Goal: Obtain resource: Download file/media

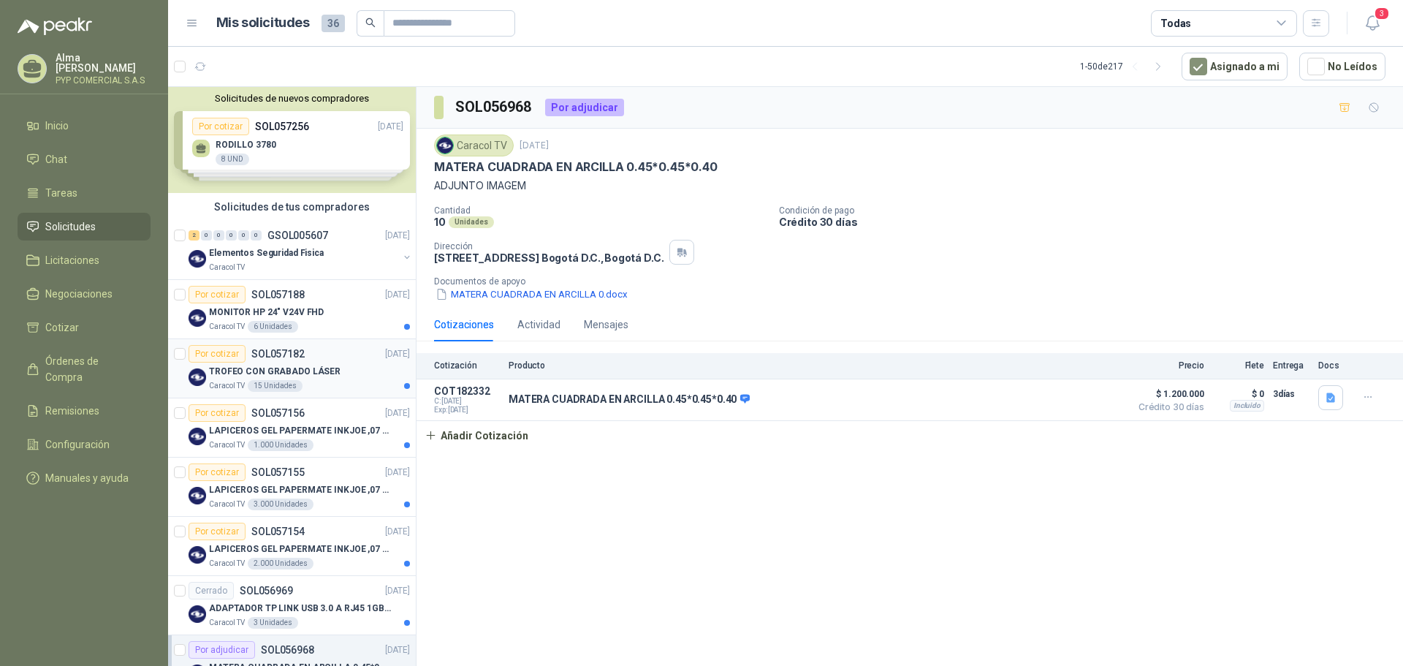
click at [330, 352] on div "Por cotizar SOL057182 [DATE]" at bounding box center [299, 354] width 221 height 18
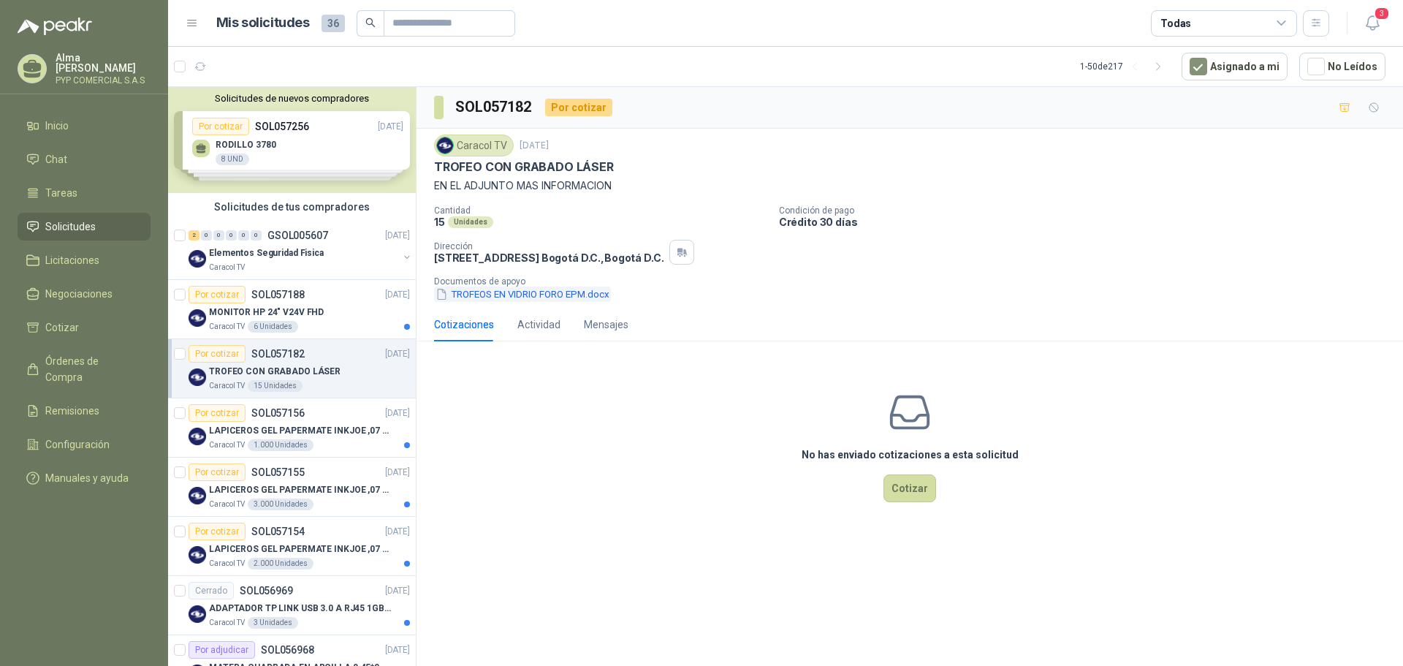
click at [545, 295] on button "TROFEOS EN VIDRIO FORO EPM.docx" at bounding box center [522, 294] width 177 height 15
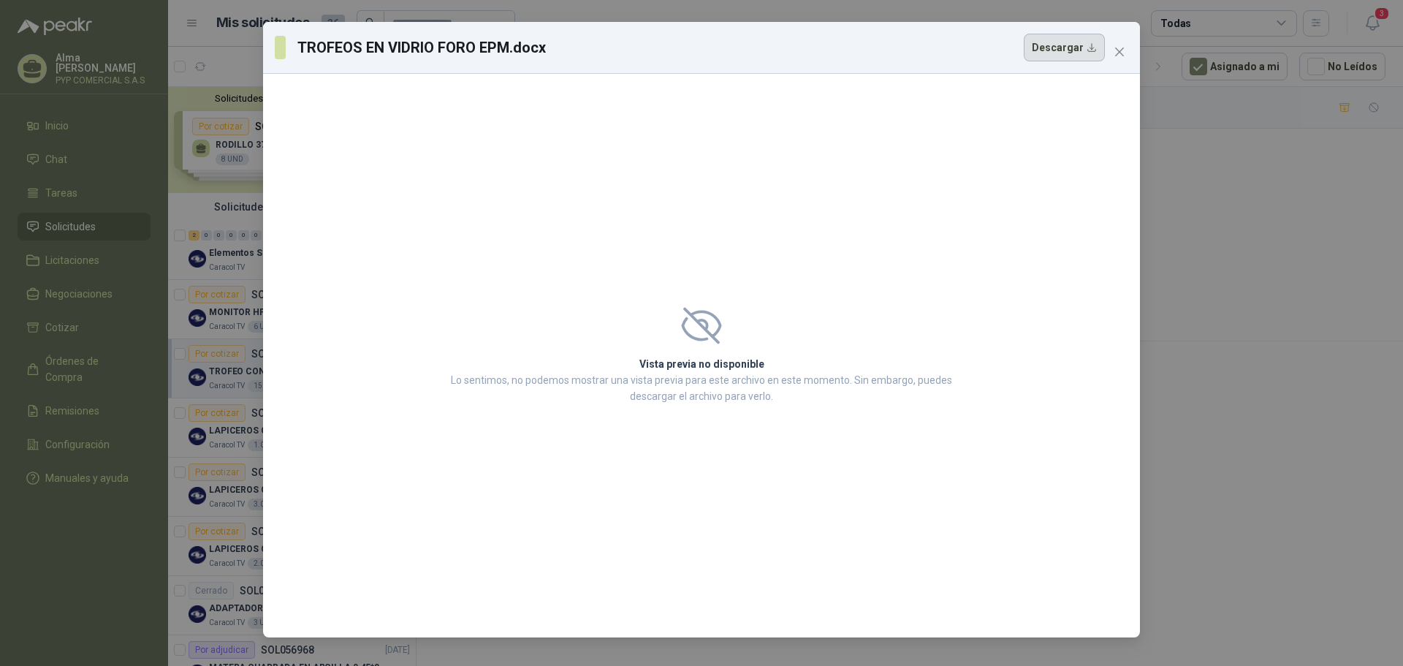
click at [1090, 45] on button "Descargar" at bounding box center [1064, 48] width 81 height 28
click at [145, 138] on div "TROFEOS EN VIDRIO FORO EPM.docx Descargar Vista previa no disponible Lo sentimo…" at bounding box center [701, 333] width 1403 height 666
